Goal: Transaction & Acquisition: Book appointment/travel/reservation

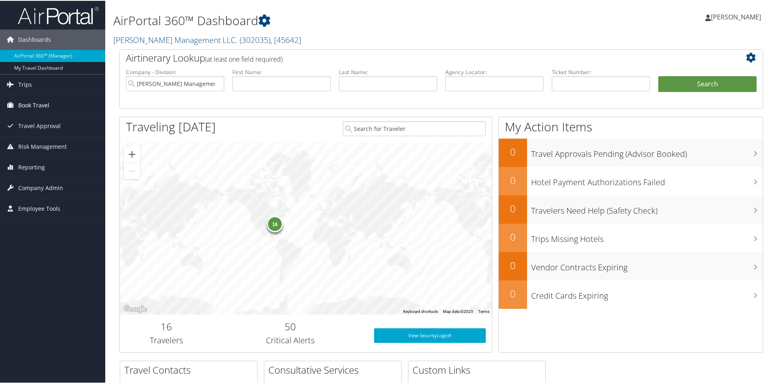
click at [45, 105] on span "Book Travel" at bounding box center [33, 104] width 31 height 20
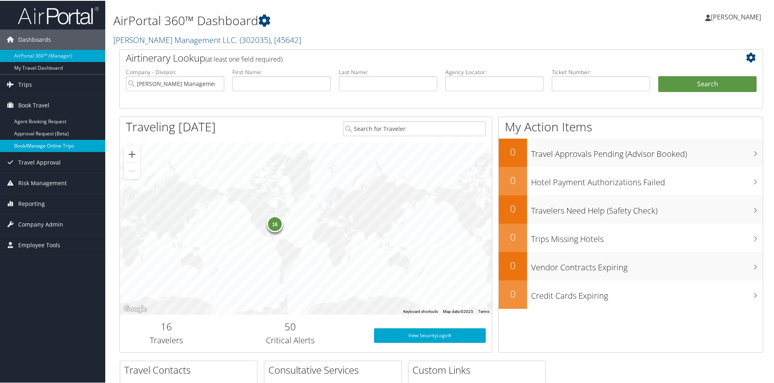
click at [47, 147] on link "Book/Manage Online Trips" at bounding box center [52, 145] width 105 height 12
